Goal: Check status: Check status

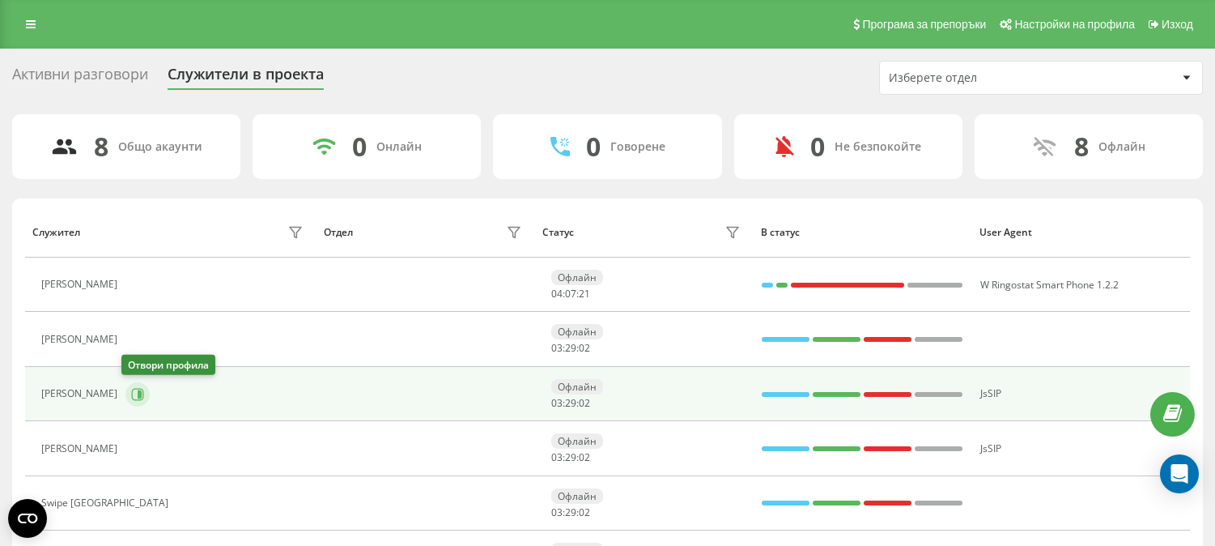
click at [132, 388] on icon at bounding box center [137, 394] width 13 height 13
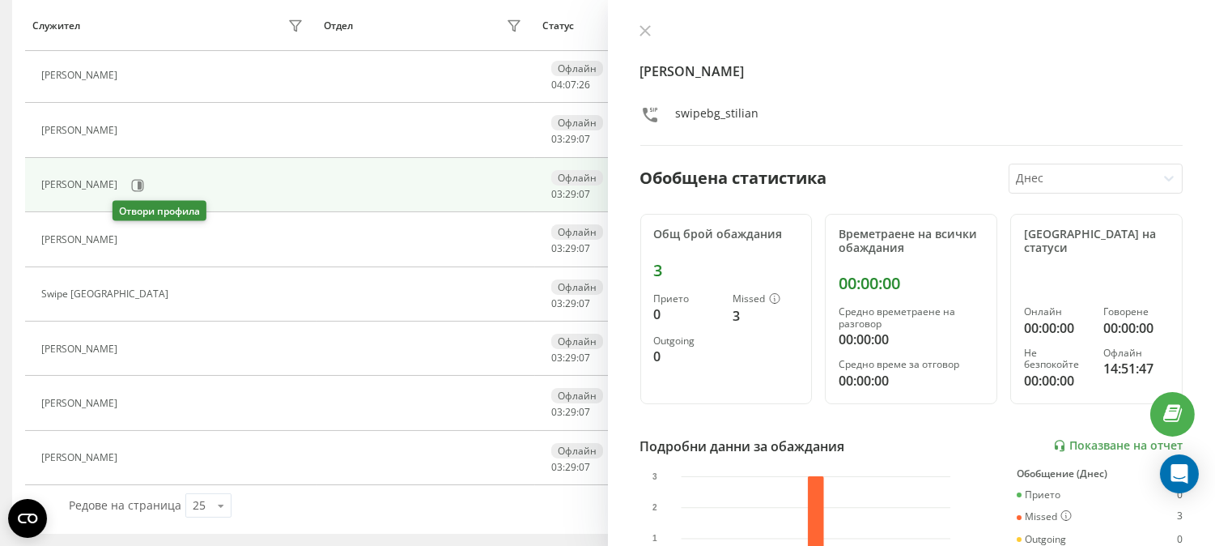
click at [129, 240] on icon at bounding box center [135, 239] width 13 height 13
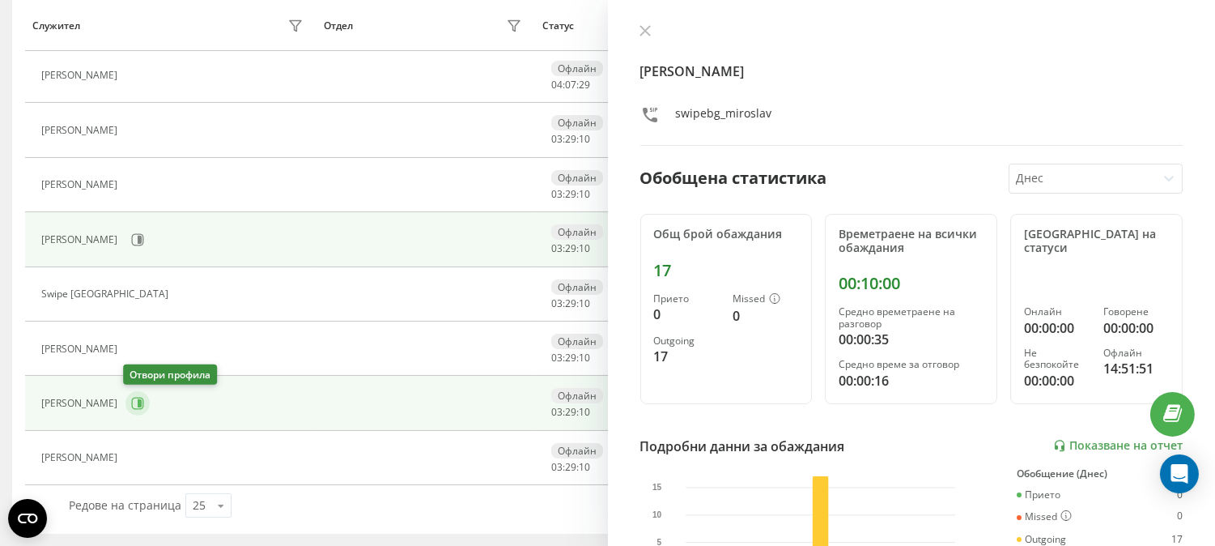
click at [138, 407] on icon at bounding box center [137, 403] width 13 height 13
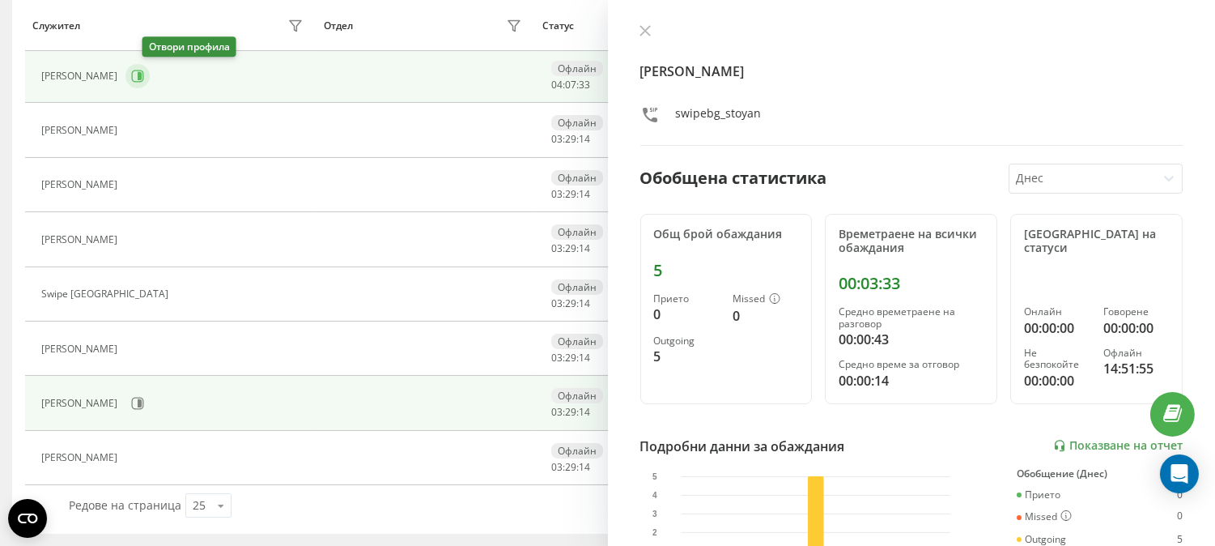
click at [144, 77] on icon at bounding box center [137, 76] width 13 height 13
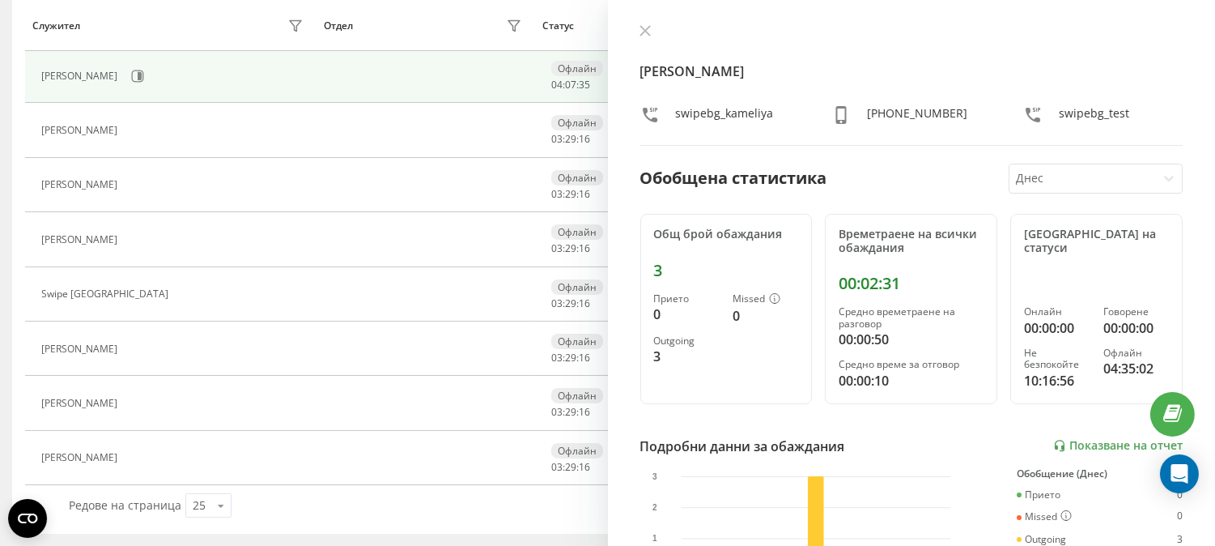
click at [639, 34] on icon at bounding box center [644, 30] width 11 height 11
